Goal: Task Accomplishment & Management: Use online tool/utility

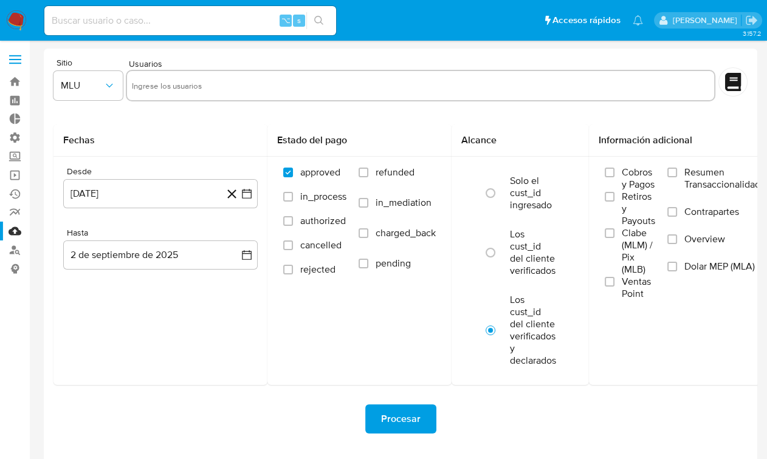
click at [26, 56] on label at bounding box center [15, 60] width 30 height 26
click at [0, 0] on input "checkbox" at bounding box center [0, 0] width 0 height 0
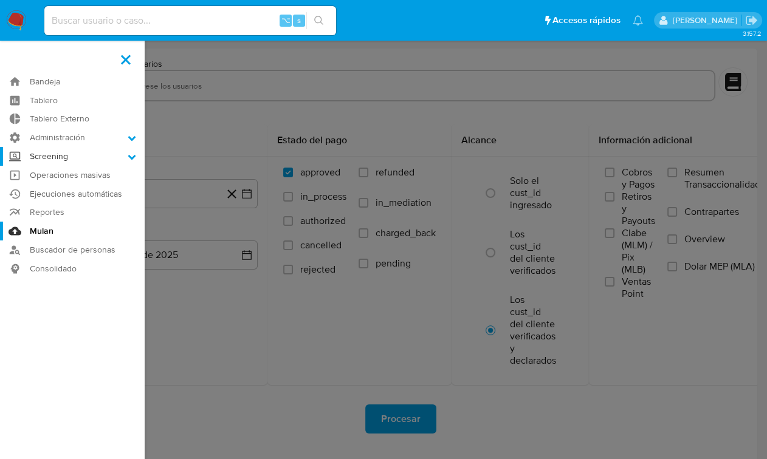
click at [46, 160] on label "Screening" at bounding box center [72, 156] width 145 height 19
click at [0, 0] on input "Screening" at bounding box center [0, 0] width 0 height 0
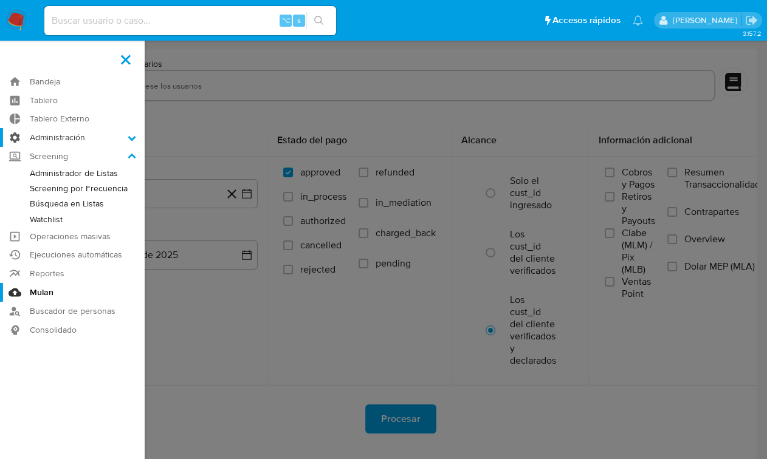
click at [68, 134] on label "Administración" at bounding box center [72, 137] width 145 height 19
click at [0, 0] on input "Administración" at bounding box center [0, 0] width 0 height 0
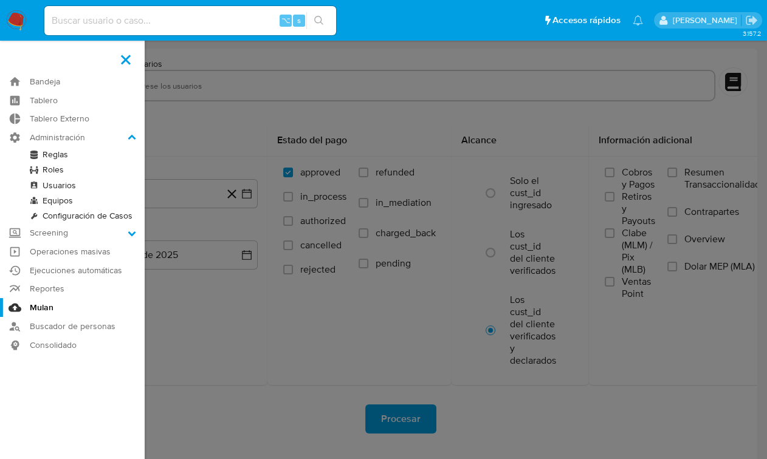
click at [66, 157] on link "Reglas" at bounding box center [72, 154] width 145 height 15
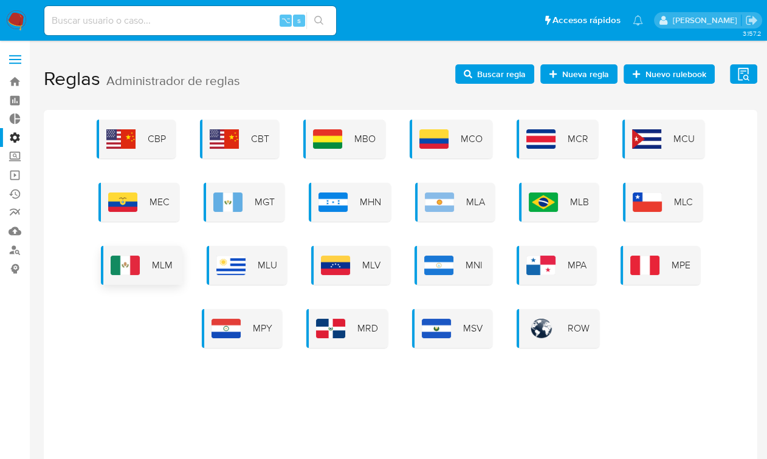
click at [148, 259] on div "MLM" at bounding box center [141, 265] width 81 height 39
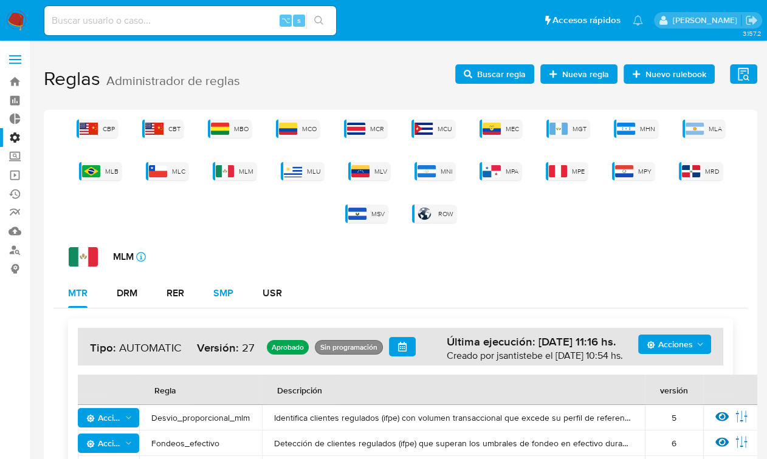
click at [217, 290] on div "SMP" at bounding box center [223, 294] width 20 height 10
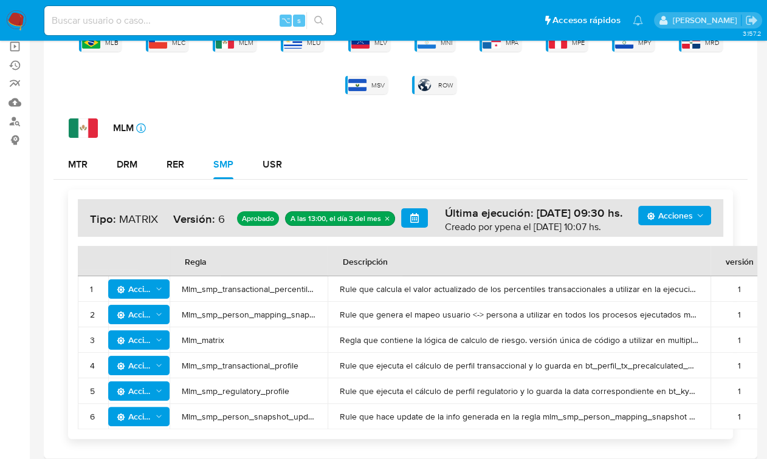
scroll to position [151, 0]
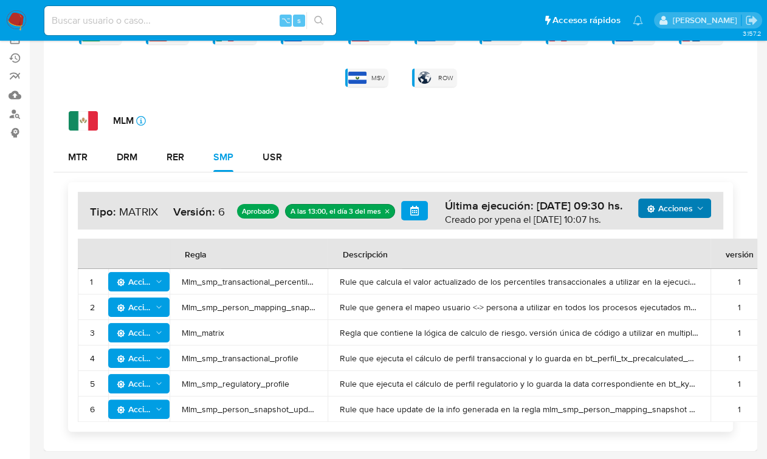
click at [702, 203] on icon "Acciones" at bounding box center [700, 208] width 10 height 10
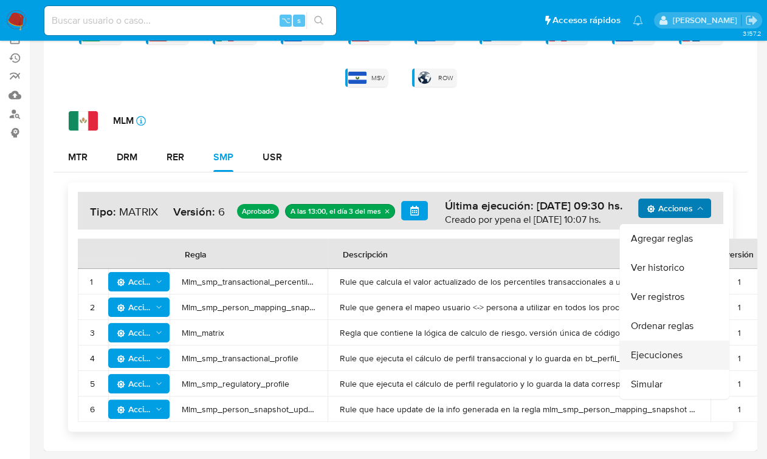
click at [645, 341] on button "Ejecuciones" at bounding box center [674, 355] width 109 height 29
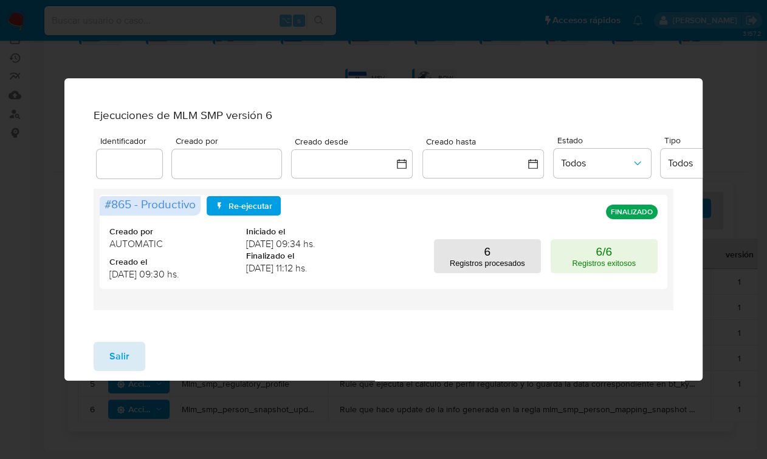
click at [137, 364] on button "Salir" at bounding box center [120, 356] width 52 height 29
